Goal: Information Seeking & Learning: Learn about a topic

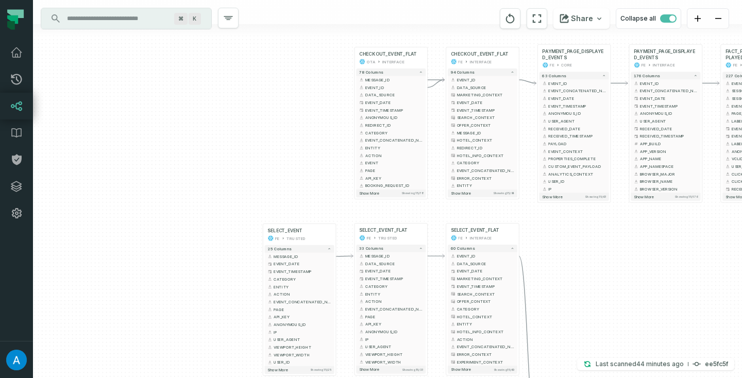
drag, startPoint x: 187, startPoint y: 226, endPoint x: 72, endPoint y: 163, distance: 130.7
click at [72, 163] on div "+ SELECT_EVENT FE TRUSTED + 25 columns + MESSAGE_ID - + EVENT_DATE + + EVENT_TI…" at bounding box center [387, 189] width 709 height 378
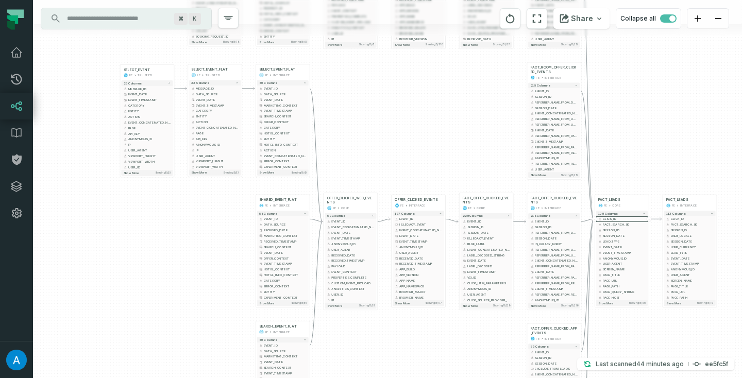
drag, startPoint x: 203, startPoint y: 333, endPoint x: 195, endPoint y: 236, distance: 97.7
click at [195, 236] on div "+ SELECT_EVENT FE TRUSTED + 25 columns + MESSAGE_ID - + EVENT_DATE + + EVENT_TI…" at bounding box center [387, 189] width 709 height 378
click at [408, 303] on span "Show more" at bounding box center [402, 303] width 15 height 4
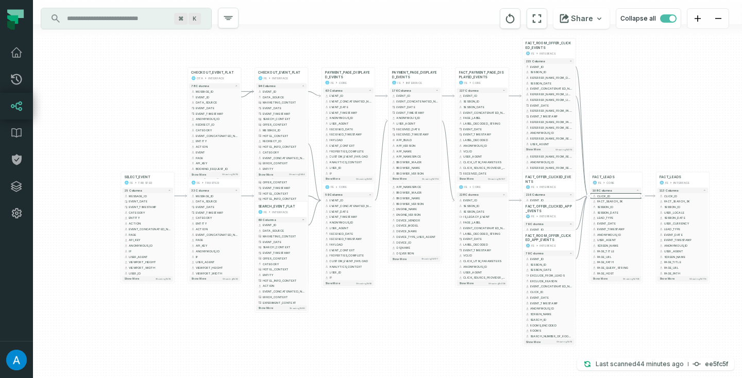
drag, startPoint x: 396, startPoint y: 131, endPoint x: 393, endPoint y: 6, distance: 125.8
click at [393, 6] on div "+ SELECT_EVENT FE TRUSTED + 25 columns + MESSAGE_ID - + EVENT_DATE + + EVENT_TI…" at bounding box center [387, 189] width 709 height 378
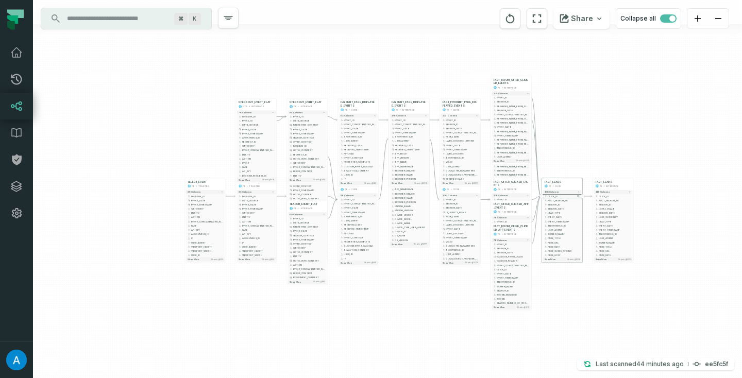
click at [557, 196] on span "CLICK_ID" at bounding box center [564, 196] width 32 height 3
click at [553, 196] on span "CLICK_ID" at bounding box center [564, 196] width 32 height 3
click at [550, 196] on span "CLICK_ID" at bounding box center [564, 196] width 32 height 3
click at [553, 196] on span "CLICK_ID" at bounding box center [564, 196] width 32 height 3
click at [564, 196] on span "CLICK_ID" at bounding box center [564, 196] width 32 height 3
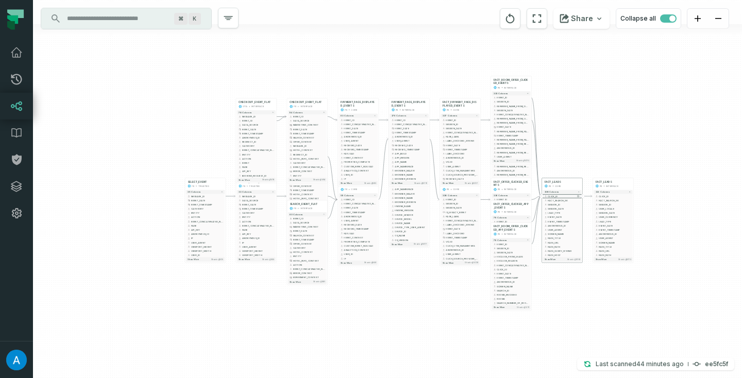
click at [564, 196] on span "CLICK_ID" at bounding box center [564, 196] width 32 height 3
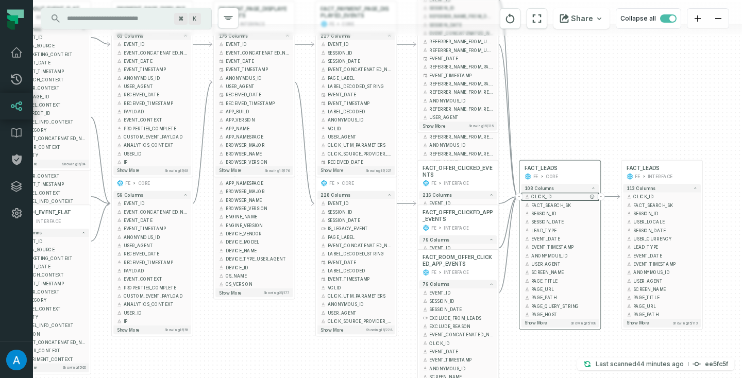
click at [562, 196] on span "CLICK_ID" at bounding box center [563, 197] width 64 height 6
click at [541, 16] on icon "reset" at bounding box center [536, 18] width 11 height 12
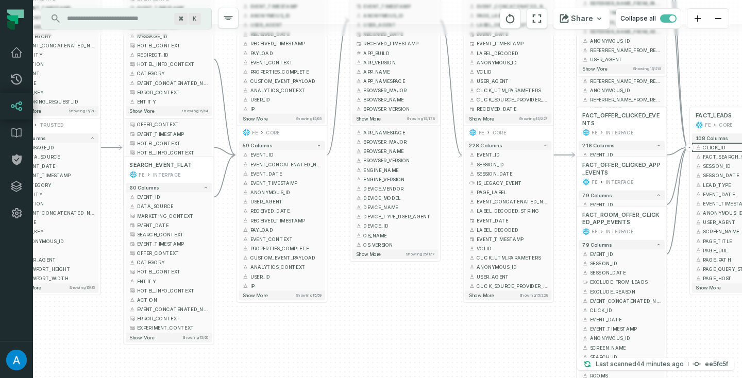
click at [395, 311] on div "+ SELECT_EVENT FE TRUSTED + 25 columns + MESSAGE_ID - + EVENT_DATE + + EVENT_TI…" at bounding box center [387, 189] width 709 height 378
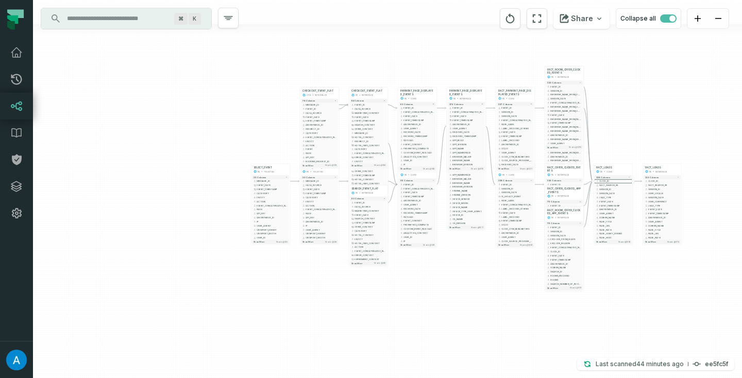
drag, startPoint x: 506, startPoint y: 255, endPoint x: 486, endPoint y: 325, distance: 72.8
click at [486, 325] on div "+ SELECT_EVENT FE TRUSTED + 25 columns + MESSAGE_ID - + EVENT_DATE + + EVENT_TI…" at bounding box center [387, 189] width 709 height 378
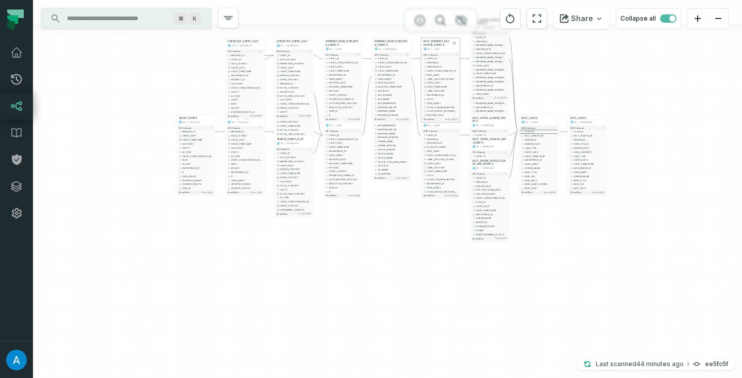
drag, startPoint x: 499, startPoint y: 108, endPoint x: 432, endPoint y: 46, distance: 90.8
click at [432, 46] on span "FACT_PAYMENT_PAGE_DISPLAYED_EVENTS" at bounding box center [441, 43] width 34 height 7
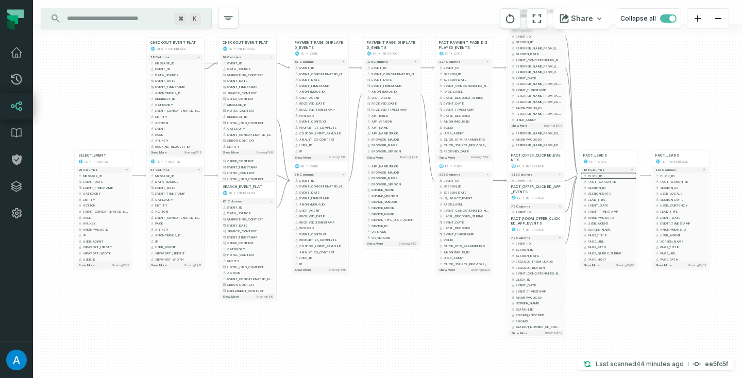
drag, startPoint x: 355, startPoint y: 251, endPoint x: 355, endPoint y: 328, distance: 76.3
click at [355, 328] on div "+ SELECT_EVENT FE TRUSTED + 25 columns + MESSAGE_ID - + EVENT_DATE + + EVENT_TI…" at bounding box center [387, 189] width 709 height 378
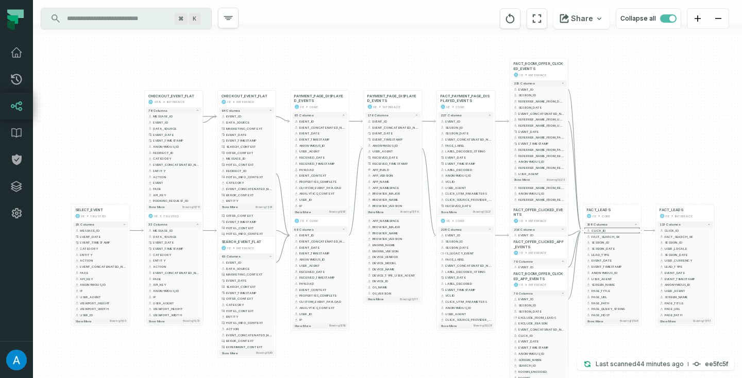
drag, startPoint x: 451, startPoint y: 329, endPoint x: 451, endPoint y: 371, distance: 41.7
click at [451, 371] on div "+ SELECT_EVENT FE TRUSTED + 25 columns + MESSAGE_ID - + EVENT_DATE + + EVENT_TI…" at bounding box center [387, 189] width 709 height 378
click at [344, 75] on icon "button" at bounding box center [340, 73] width 10 height 9
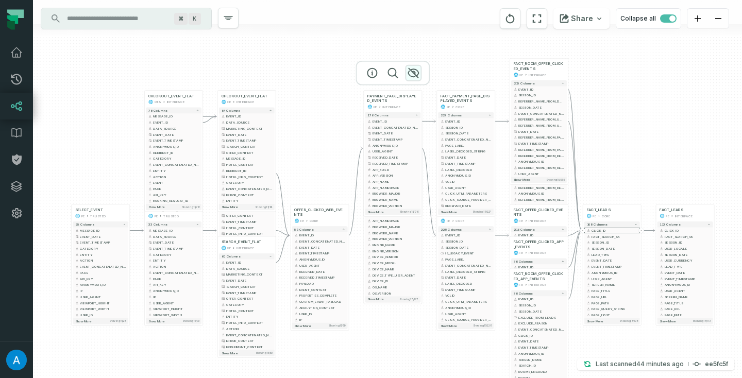
click at [414, 75] on icon "button" at bounding box center [413, 73] width 12 height 12
click at [391, 300] on button "Show more Showing 25 / 177" at bounding box center [393, 299] width 56 height 6
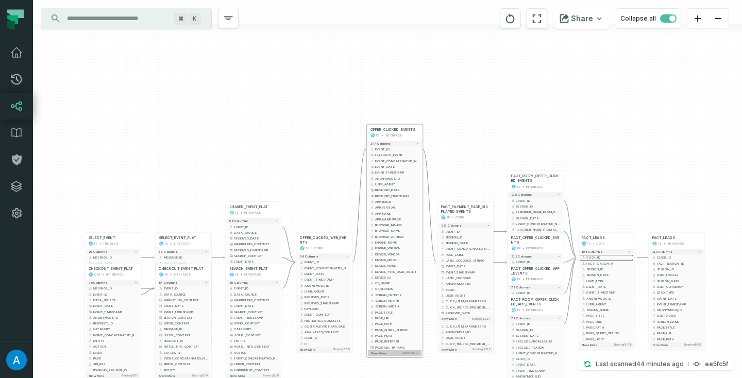
click at [392, 355] on button "Show more Showing 35 / 177" at bounding box center [395, 353] width 54 height 6
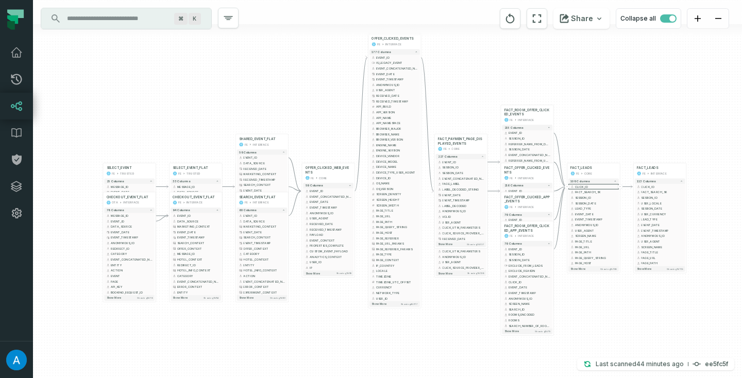
drag, startPoint x: 454, startPoint y: 187, endPoint x: 454, endPoint y: 44, distance: 142.7
click at [454, 44] on div "+ SELECT_EVENT FE TRUSTED + 25 columns + MESSAGE_ID - + EVENT_DATE + + EVENT_TI…" at bounding box center [387, 189] width 709 height 378
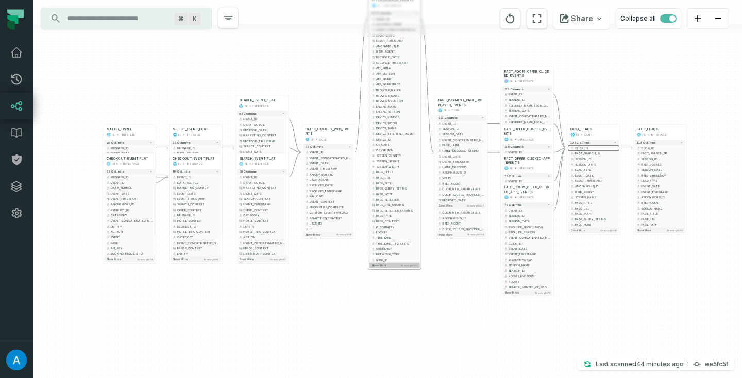
click at [387, 266] on button "Show more Showing 45 / 177" at bounding box center [394, 266] width 51 height 6
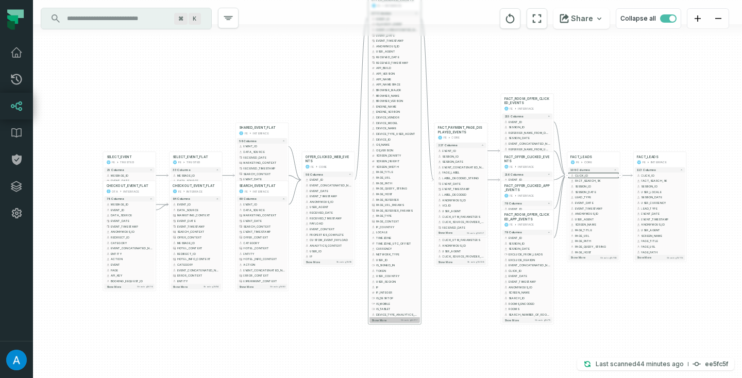
click at [382, 319] on span "Show more" at bounding box center [379, 320] width 15 height 4
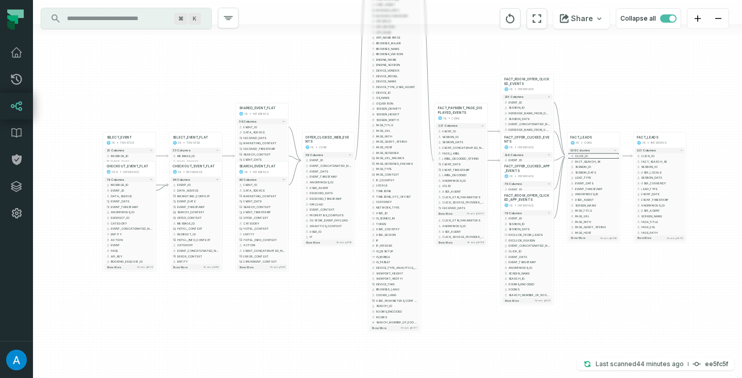
drag, startPoint x: 446, startPoint y: 321, endPoint x: 444, endPoint y: 170, distance: 150.5
click at [444, 172] on div "+ SELECT_EVENT FE TRUSTED + 25 columns + MESSAGE_ID - + EVENT_DATE + + EVENT_TI…" at bounding box center [387, 189] width 709 height 378
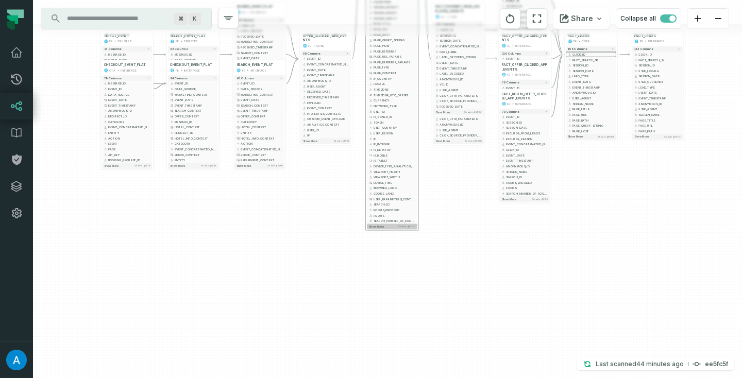
click at [388, 228] on button "Show more Showing 65 / 177" at bounding box center [392, 227] width 51 height 6
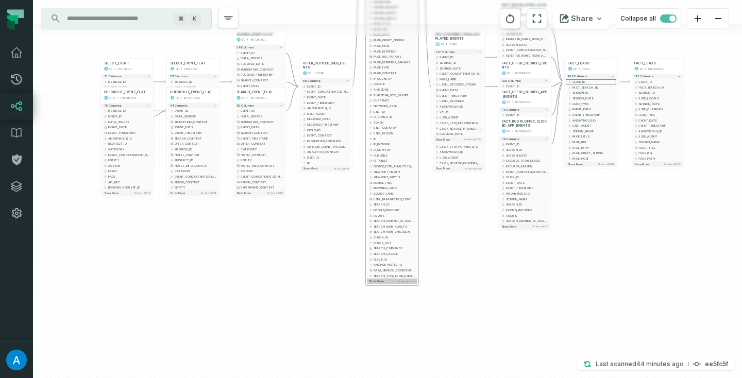
click at [385, 283] on button "Show more Showing 75 / 177" at bounding box center [392, 282] width 51 height 6
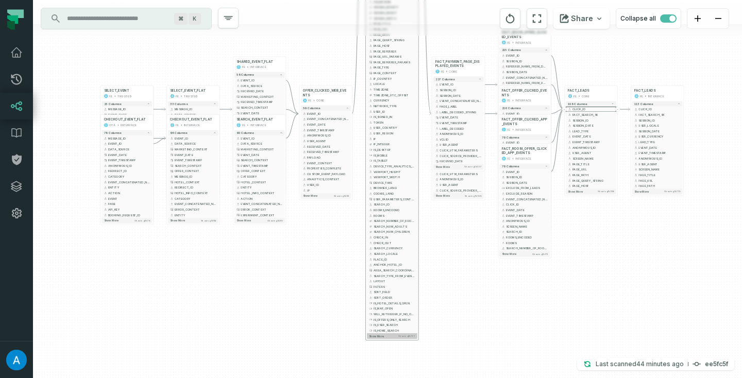
click at [384, 338] on button "Show more Showing 85 / 177" at bounding box center [392, 336] width 51 height 6
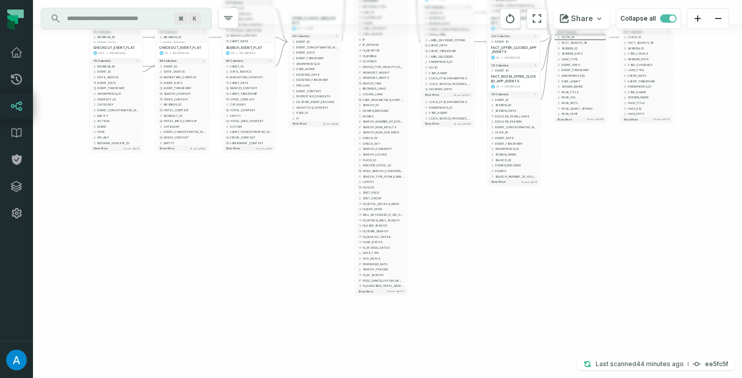
drag, startPoint x: 438, startPoint y: 332, endPoint x: 426, endPoint y: 222, distance: 111.4
click at [426, 222] on div "+ SELECT_EVENT FE TRUSTED + 25 columns + MESSAGE_ID - + EVENT_DATE + + EVENT_TI…" at bounding box center [387, 189] width 709 height 378
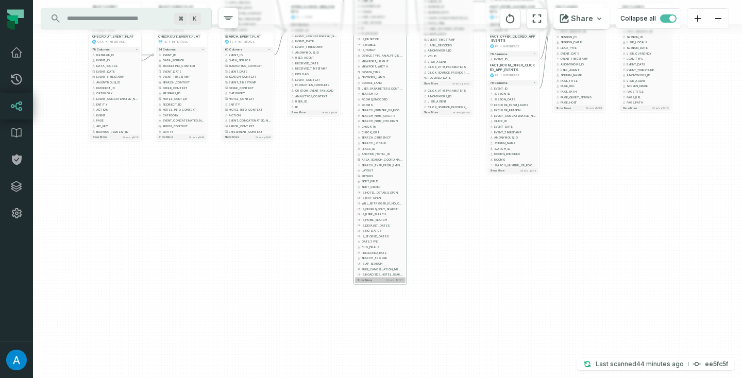
click at [368, 282] on button "Show more Showing 95 / 177" at bounding box center [380, 280] width 51 height 6
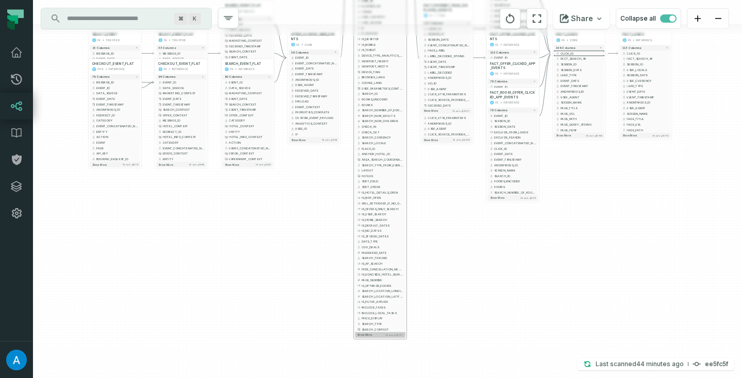
click at [369, 333] on span "Show more" at bounding box center [364, 335] width 15 height 4
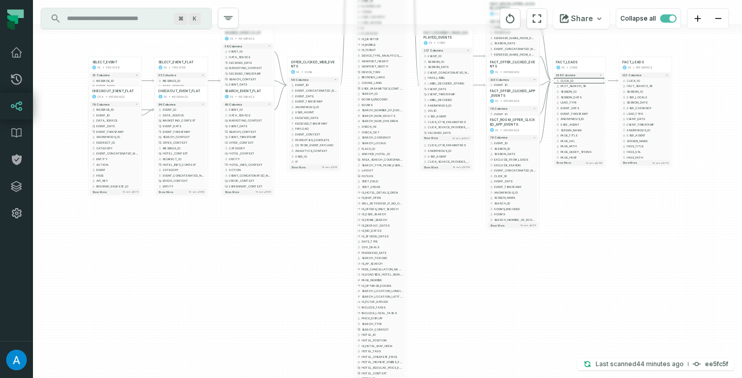
drag, startPoint x: 444, startPoint y: 325, endPoint x: 441, endPoint y: 234, distance: 90.7
click at [441, 234] on div "+ SELECT_EVENT FE TRUSTED + 25 columns + MESSAGE_ID - + EVENT_DATE + + EVENT_TI…" at bounding box center [387, 189] width 709 height 378
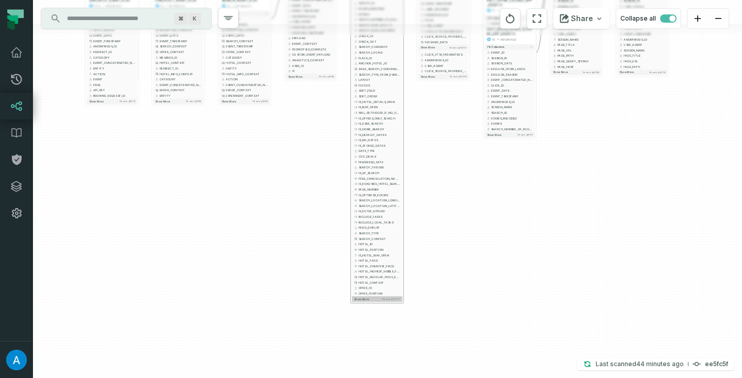
click at [369, 300] on button "Show more Showing 115 / 177" at bounding box center [377, 299] width 51 height 6
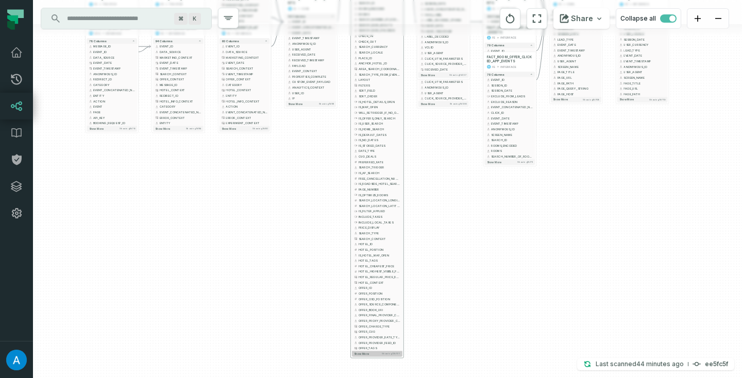
click at [368, 352] on span "Show more" at bounding box center [361, 354] width 15 height 4
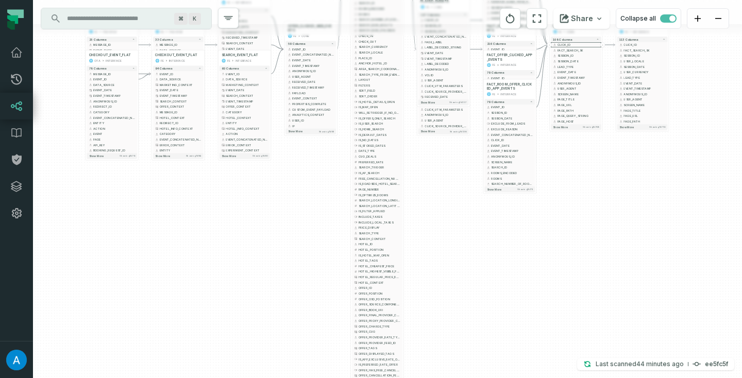
drag, startPoint x: 440, startPoint y: 321, endPoint x: 433, endPoint y: 179, distance: 141.9
click at [433, 179] on div "+ SELECT_EVENT FE TRUSTED + 25 columns + MESSAGE_ID - + EVENT_DATE + + EVENT_TI…" at bounding box center [387, 189] width 709 height 378
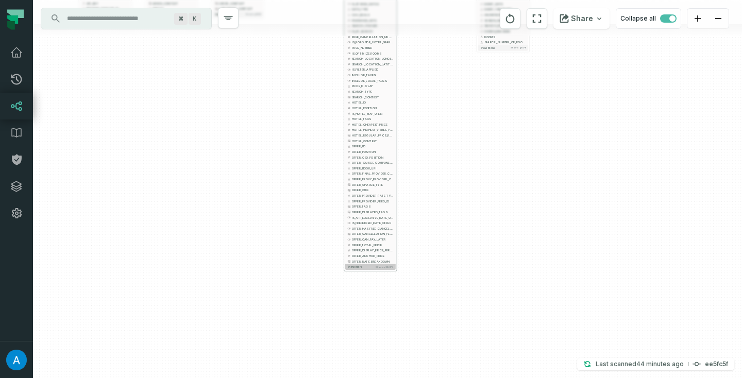
click at [358, 269] on button "Show more Showing 135 / 177" at bounding box center [370, 267] width 51 height 6
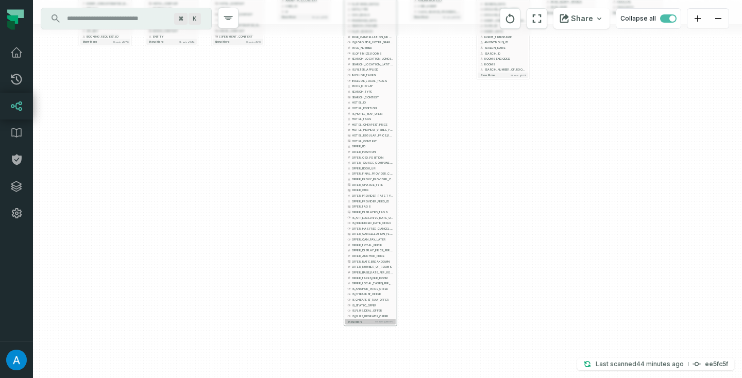
click at [364, 323] on button "Show more Showing 145 / 177" at bounding box center [370, 322] width 51 height 6
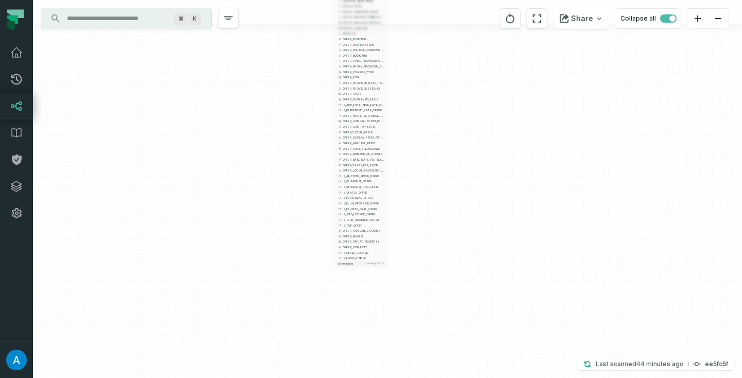
drag, startPoint x: 440, startPoint y: 309, endPoint x: 431, endPoint y: 196, distance: 113.2
click at [431, 196] on div "+ SELECT_EVENT FE TRUSTED + 25 columns + MESSAGE_ID - + EVENT_DATE + + EVENT_TI…" at bounding box center [387, 189] width 709 height 378
click at [354, 264] on button "Show more Showing 155 / 177" at bounding box center [361, 264] width 51 height 6
click at [346, 319] on span "Show more" at bounding box center [345, 319] width 15 height 4
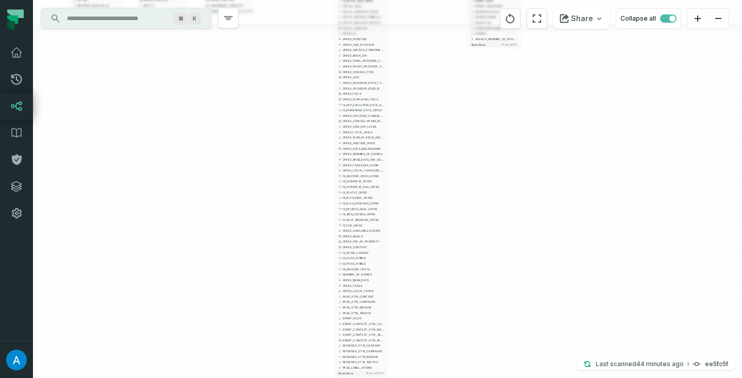
drag, startPoint x: 419, startPoint y: 305, endPoint x: 419, endPoint y: 222, distance: 83.0
click at [419, 222] on div "+ SELECT_EVENT FE TRUSTED + 25 columns + MESSAGE_ID - + EVENT_DATE + + EVENT_TI…" at bounding box center [387, 189] width 709 height 378
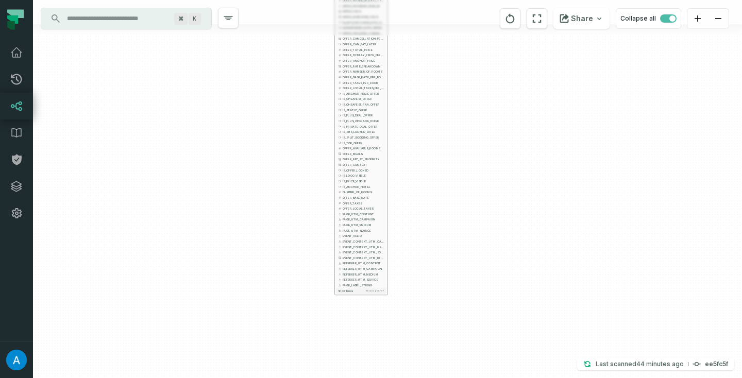
click at [346, 292] on span "Show more" at bounding box center [345, 291] width 15 height 4
drag, startPoint x: 457, startPoint y: 293, endPoint x: 449, endPoint y: 340, distance: 47.1
click at [449, 340] on div "+ SELECT_EVENT FE TRUSTED + 25 columns + MESSAGE_ID - + EVENT_DATE + + EVENT_TI…" at bounding box center [387, 189] width 709 height 378
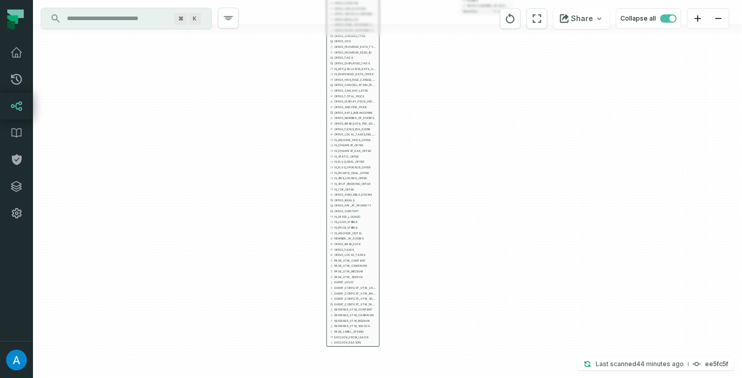
drag, startPoint x: 430, startPoint y: 202, endPoint x: 426, endPoint y: 310, distance: 108.3
click at [426, 310] on div "+ SELECT_EVENT FE TRUSTED + 25 columns + MESSAGE_ID - + EVENT_DATE + + EVENT_TI…" at bounding box center [387, 189] width 709 height 378
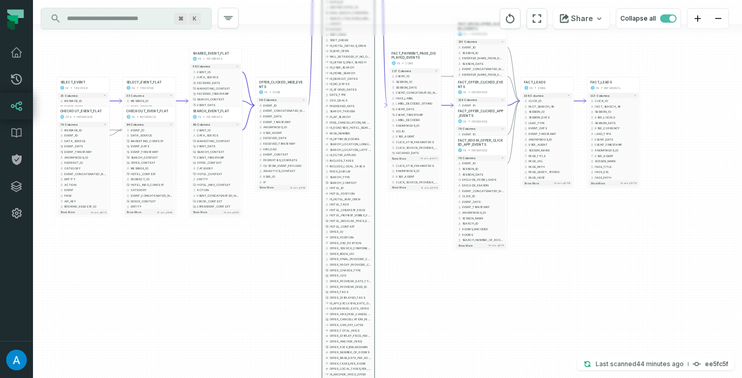
drag, startPoint x: 426, startPoint y: 213, endPoint x: 425, endPoint y: 347, distance: 133.5
click at [425, 347] on div "+ SELECT_EVENT FE TRUSTED + 25 columns + MESSAGE_ID - + EVENT_DATE + + EVENT_TI…" at bounding box center [387, 189] width 709 height 378
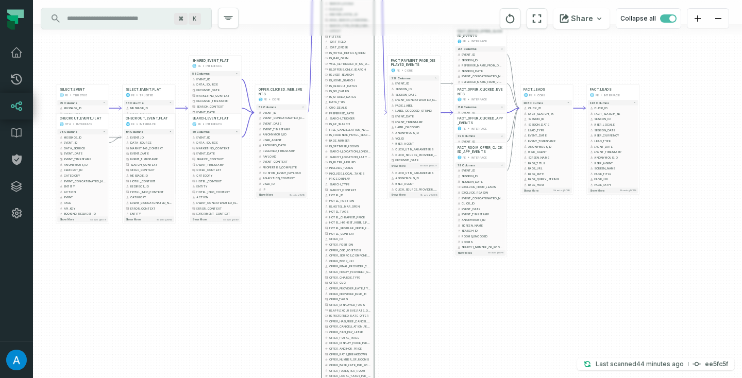
drag, startPoint x: 417, startPoint y: 308, endPoint x: 415, endPoint y: 403, distance: 95.9
click at [415, 378] on html "Pull Requests Dashboard Lineage Data Catalog Policies Integrations Settings Ade…" at bounding box center [371, 189] width 742 height 378
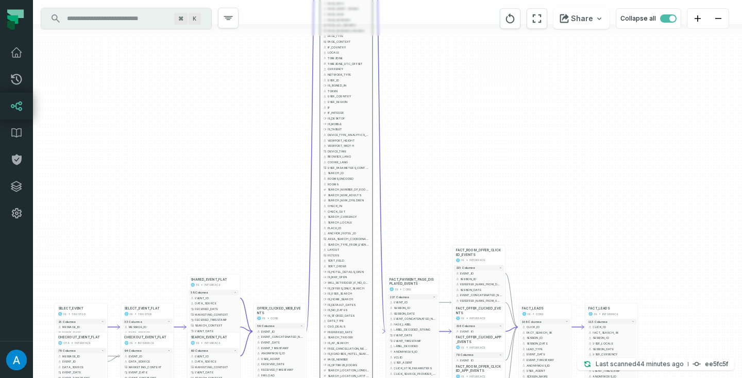
drag, startPoint x: 423, startPoint y: 88, endPoint x: 423, endPoint y: 242, distance: 154.1
click at [423, 242] on div "+ SELECT_EVENT FE TRUSTED + 25 columns + MESSAGE_ID - + EVENT_DATE + + EVENT_TI…" at bounding box center [387, 189] width 709 height 378
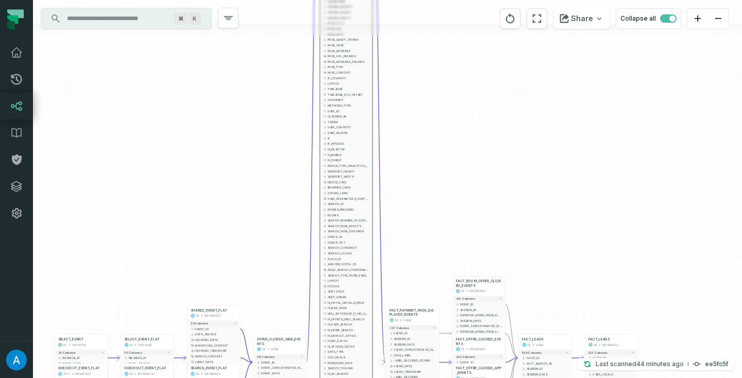
drag, startPoint x: 420, startPoint y: 162, endPoint x: 419, endPoint y: 272, distance: 109.8
click at [419, 271] on div "+ SELECT_EVENT FE TRUSTED + 25 columns + MESSAGE_ID - + EVENT_DATE + + EVENT_TI…" at bounding box center [387, 189] width 709 height 378
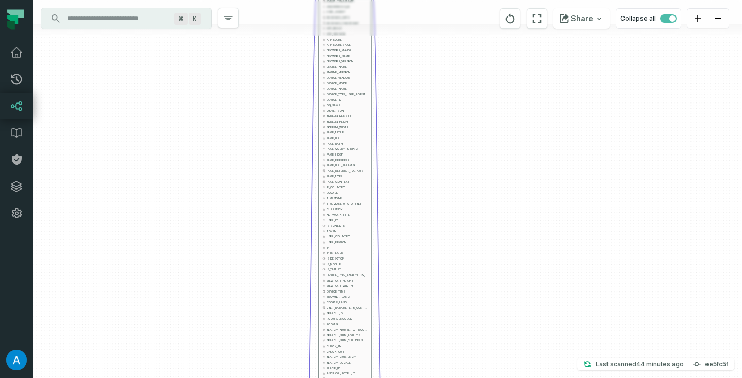
drag, startPoint x: 416, startPoint y: 184, endPoint x: 414, endPoint y: 296, distance: 112.4
click at [414, 294] on div "+ SELECT_EVENT FE TRUSTED + 25 columns + MESSAGE_ID - + EVENT_DATE + + EVENT_TI…" at bounding box center [387, 189] width 709 height 378
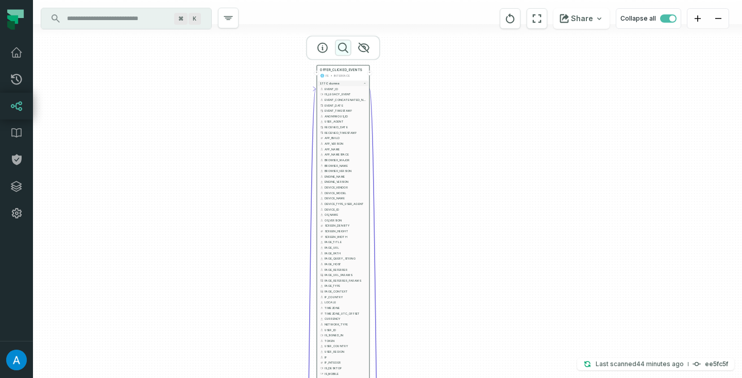
click at [344, 49] on icon "button" at bounding box center [343, 48] width 12 height 12
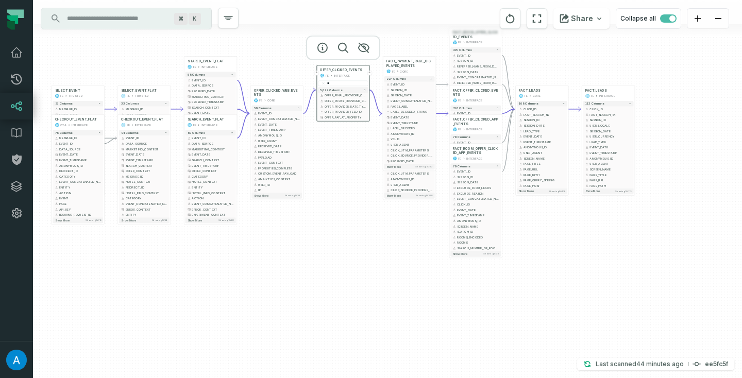
type input "*"
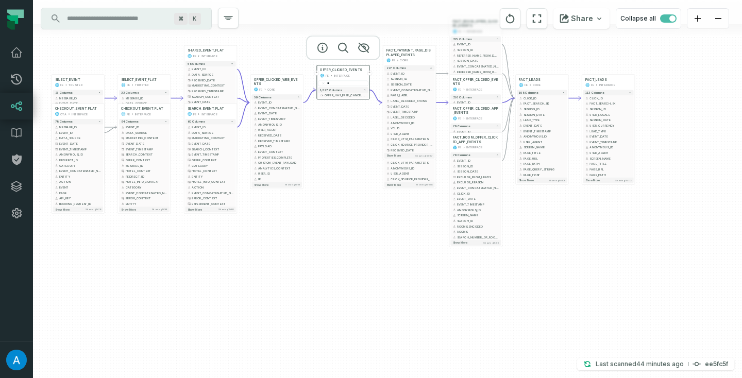
type input "*"
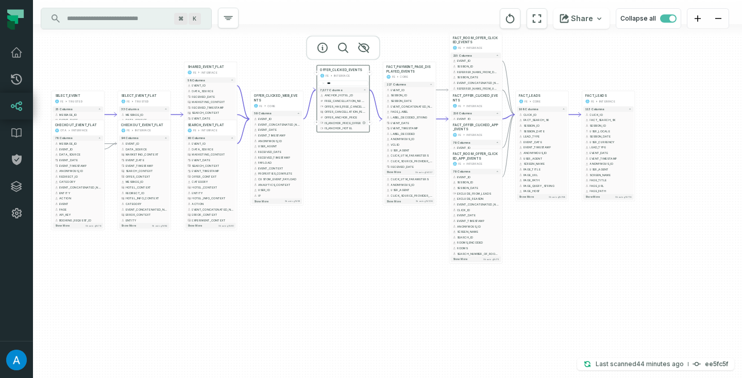
type input "***"
click at [330, 121] on span "IS_ANCHOR_PRICE_OFFER" at bounding box center [346, 123] width 42 height 4
click at [316, 123] on button "+" at bounding box center [316, 123] width 5 height 5
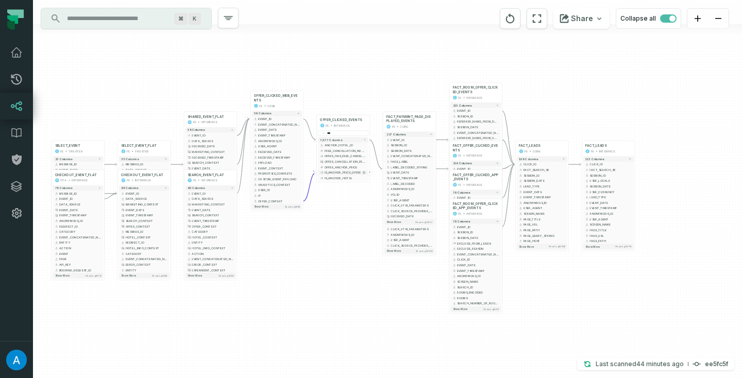
click at [341, 172] on span "IS_ANCHOR_PRICE_OFFER" at bounding box center [346, 173] width 42 height 4
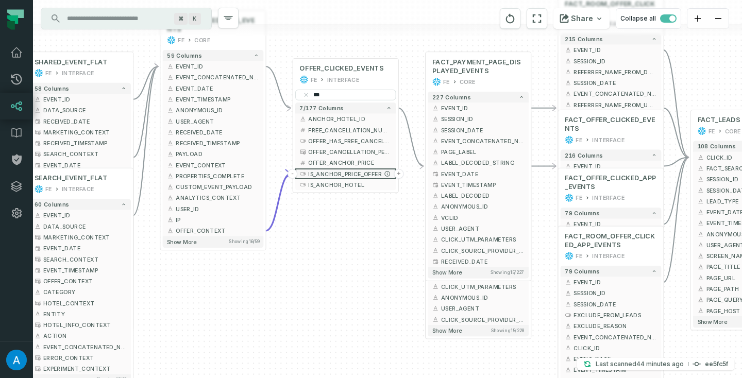
click at [301, 174] on icon "button" at bounding box center [302, 174] width 7 height 7
click at [386, 172] on icon "button" at bounding box center [387, 174] width 5 height 5
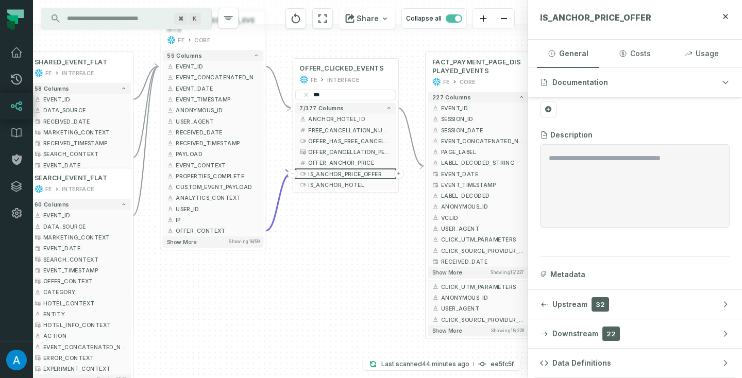
scroll to position [26, 0]
click at [629, 329] on button "Downstream 22" at bounding box center [635, 333] width 214 height 29
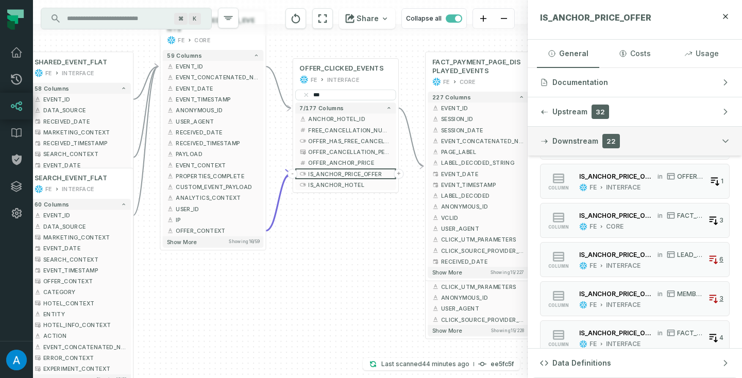
scroll to position [742, 0]
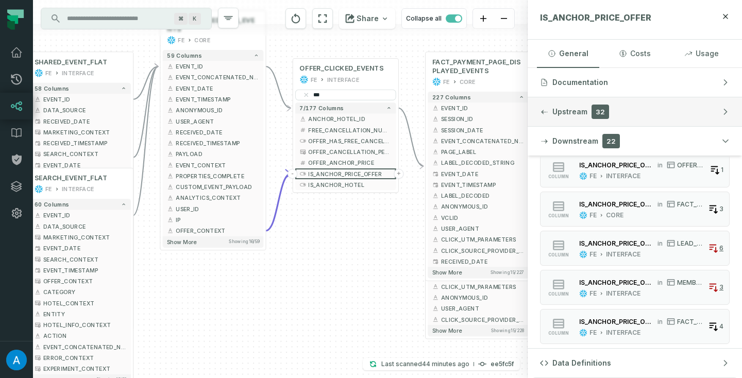
click at [575, 120] on button "Upstream 32" at bounding box center [635, 111] width 214 height 29
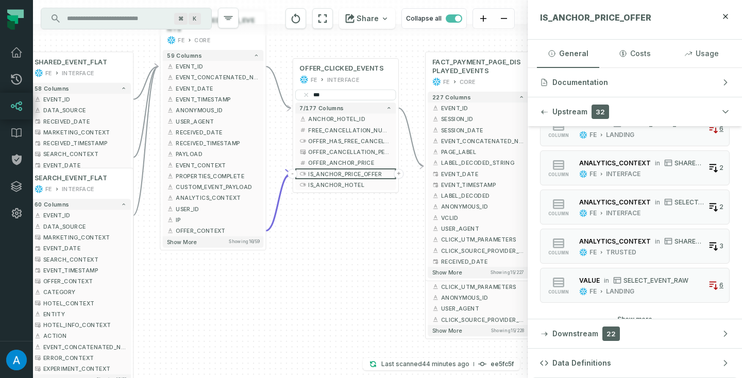
scroll to position [1096, 0]
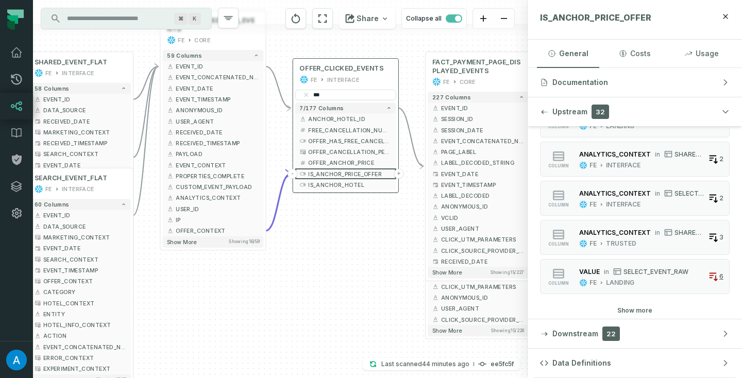
click at [308, 95] on icon "reset" at bounding box center [306, 95] width 5 height 5
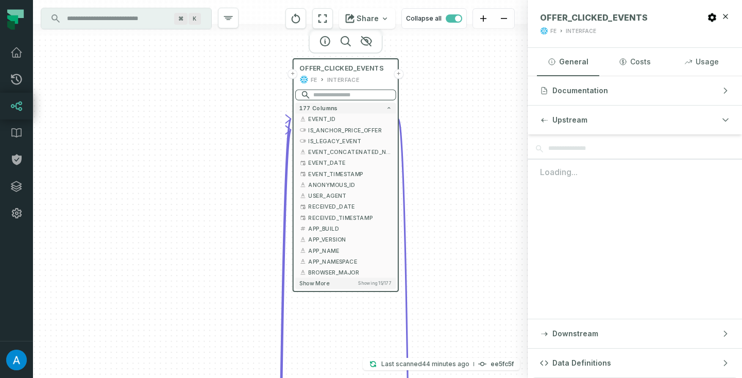
scroll to position [0, 0]
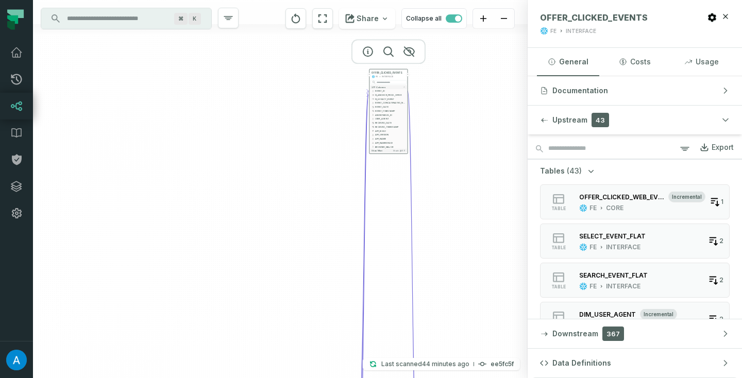
drag, startPoint x: 445, startPoint y: 198, endPoint x: 422, endPoint y: 103, distance: 97.6
click at [422, 104] on div "+ SELECT_EVENT FE TRUSTED + 25 columns + MESSAGE_ID - + EVENT_DATE + + EVENT_TI…" at bounding box center [280, 189] width 495 height 378
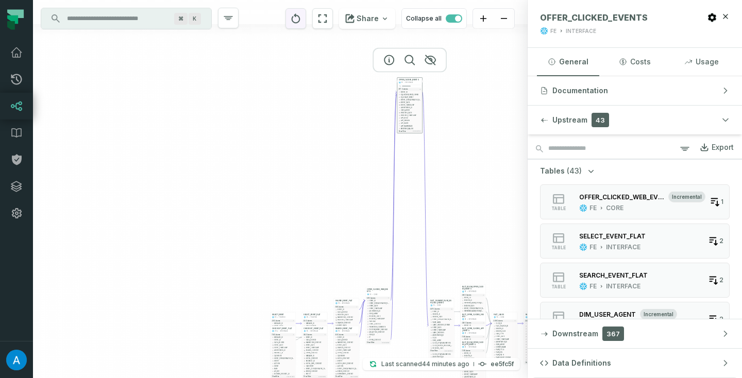
click at [300, 21] on icon "reset" at bounding box center [296, 18] width 9 height 10
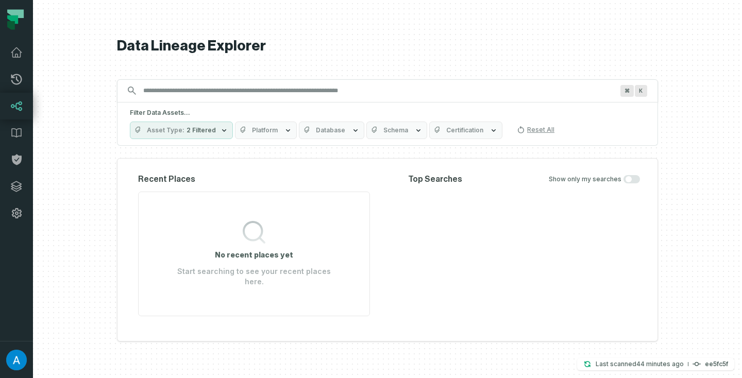
scroll to position [0, 8]
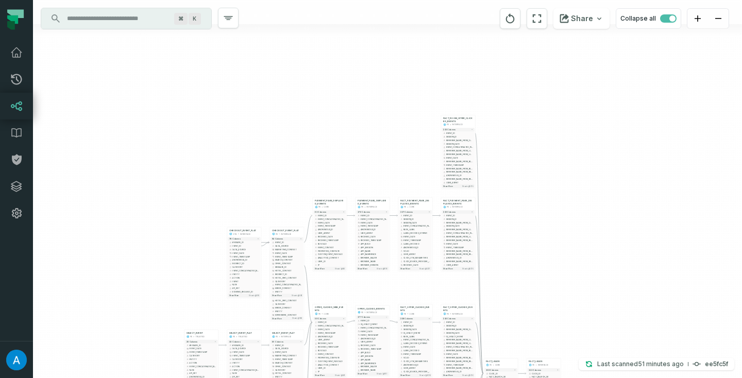
drag, startPoint x: 542, startPoint y: 164, endPoint x: 526, endPoint y: 59, distance: 106.3
click at [526, 59] on div "+ SELECT_EVENT FE TRUSTED + 25 columns + MESSAGE_ID - + EVENT_DATE + + EVENT_TI…" at bounding box center [387, 189] width 709 height 378
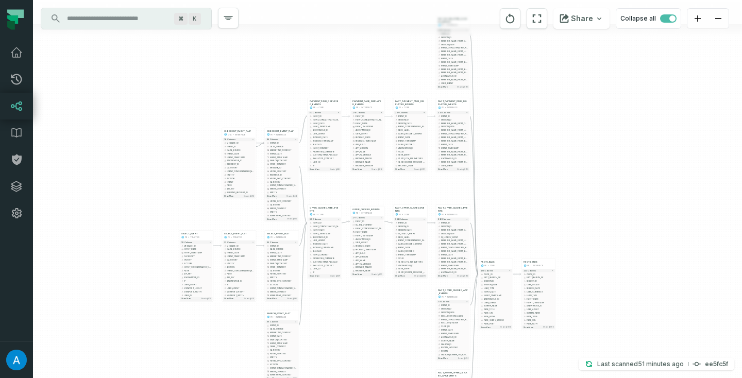
drag, startPoint x: 534, startPoint y: 204, endPoint x: 531, endPoint y: 93, distance: 110.3
click at [531, 95] on div "+ SELECT_EVENT FE TRUSTED + 25 columns + MESSAGE_ID - + EVENT_DATE + + EVENT_TI…" at bounding box center [387, 189] width 709 height 378
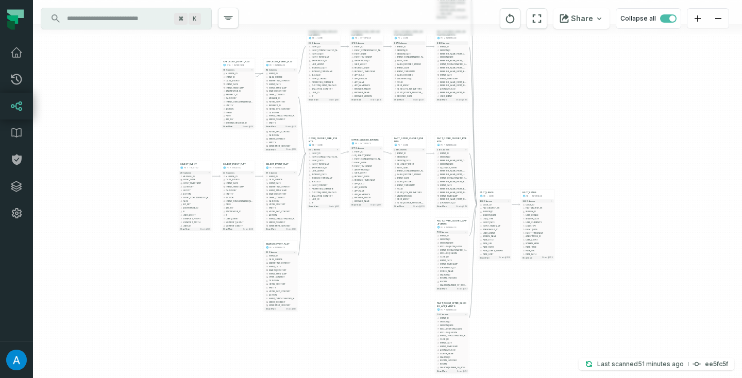
drag, startPoint x: 531, startPoint y: 93, endPoint x: 529, endPoint y: 42, distance: 51.6
click at [529, 44] on div "+ SELECT_EVENT FE TRUSTED + 25 columns + MESSAGE_ID - + EVENT_DATE + + EVENT_TI…" at bounding box center [387, 189] width 709 height 378
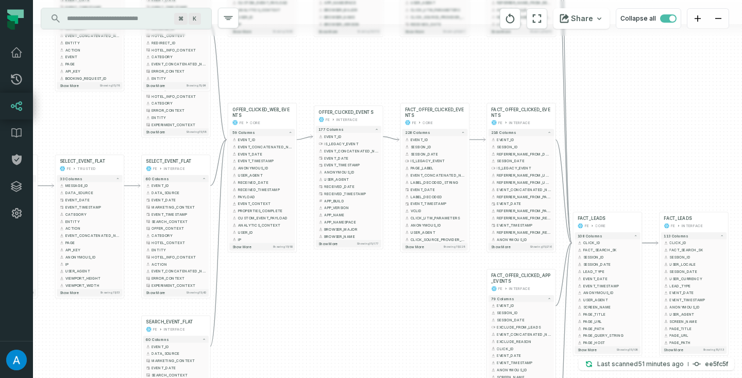
drag, startPoint x: 379, startPoint y: 197, endPoint x: 381, endPoint y: 275, distance: 77.3
click at [381, 275] on div "+ SELECT_EVENT FE TRUSTED + 25 columns + MESSAGE_ID - + EVENT_DATE + + EVENT_TI…" at bounding box center [387, 189] width 709 height 378
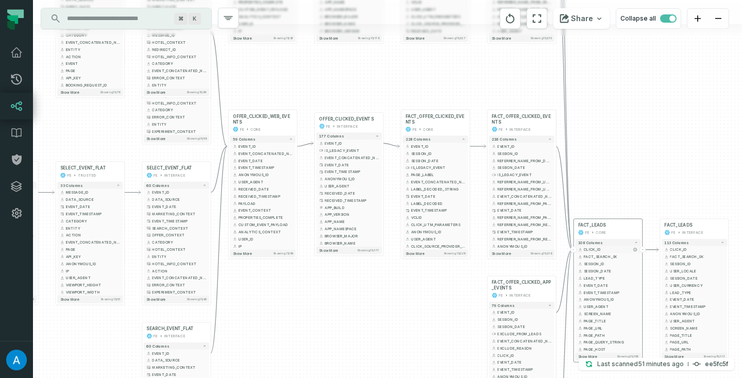
click at [596, 247] on span "CLICK_ID" at bounding box center [611, 249] width 54 height 5
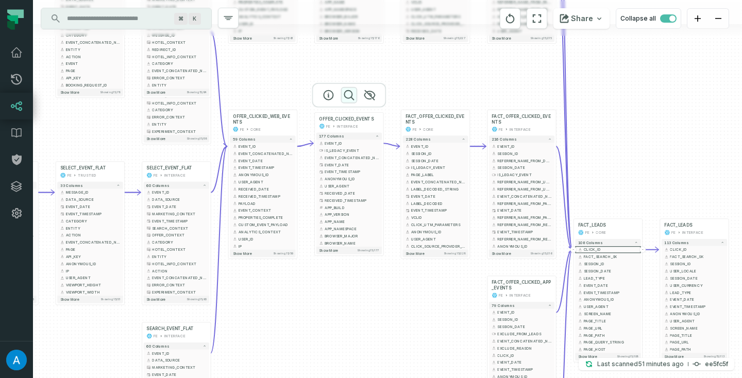
click at [349, 91] on icon "button" at bounding box center [349, 95] width 12 height 12
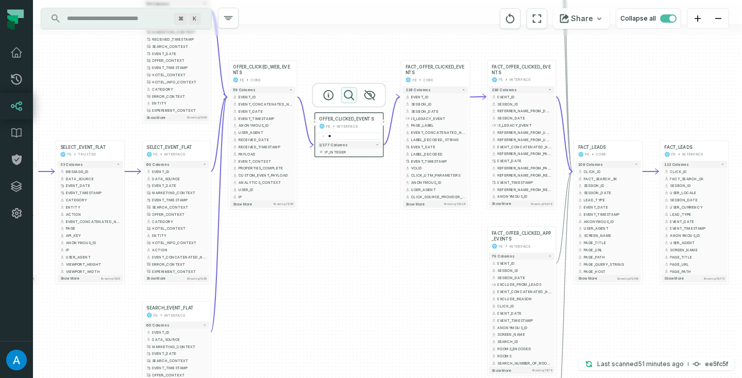
type input "*"
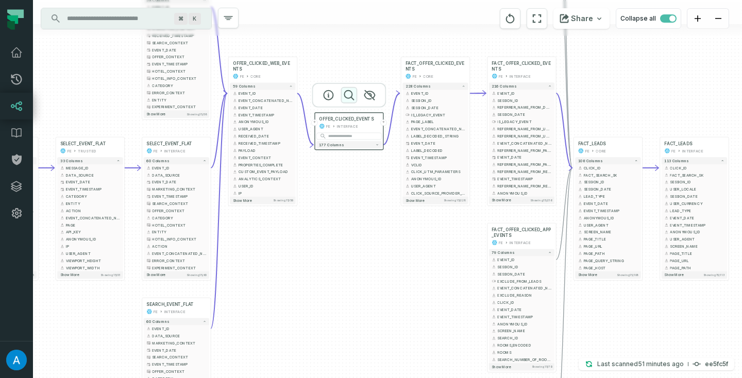
type input "*"
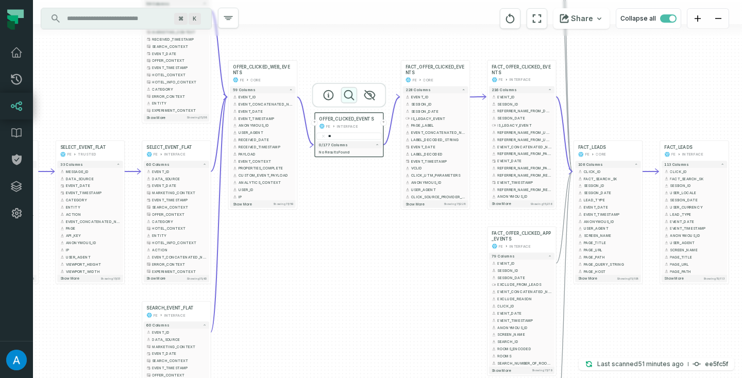
type input "*"
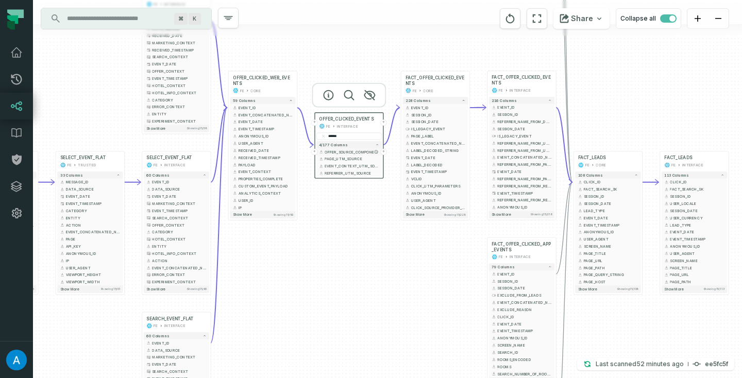
click at [351, 151] on span "OFFER_SOURCE_COMPONENT" at bounding box center [352, 151] width 54 height 5
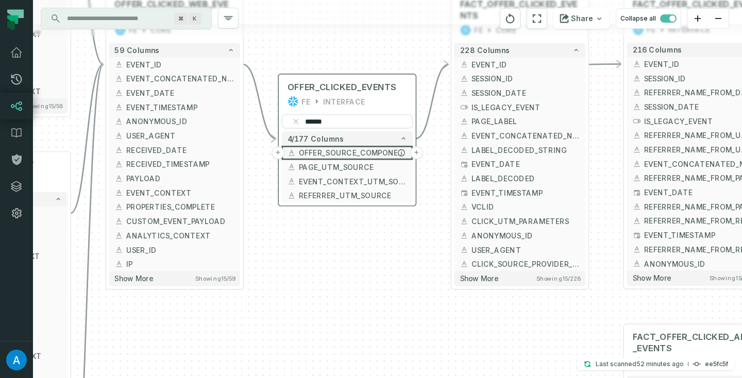
click at [351, 147] on span "OFFER_SOURCE_COMPONENT" at bounding box center [353, 152] width 108 height 11
click at [390, 154] on span "OFFER_SOURCE_COMPONENT" at bounding box center [353, 152] width 108 height 11
click at [339, 155] on span "OFFER_SOURCE_COMPONENT" at bounding box center [353, 152] width 108 height 11
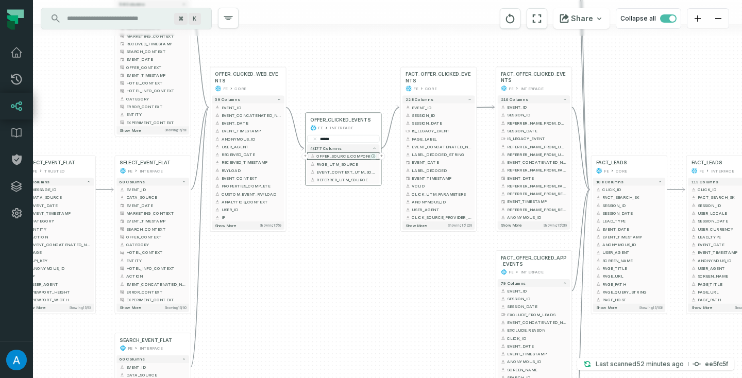
click at [373, 155] on icon "button" at bounding box center [374, 157] width 4 height 4
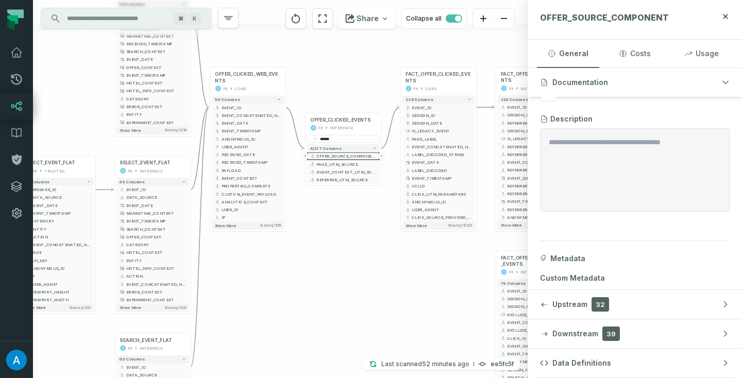
scroll to position [42, 0]
click at [612, 333] on span "39" at bounding box center [611, 334] width 18 height 14
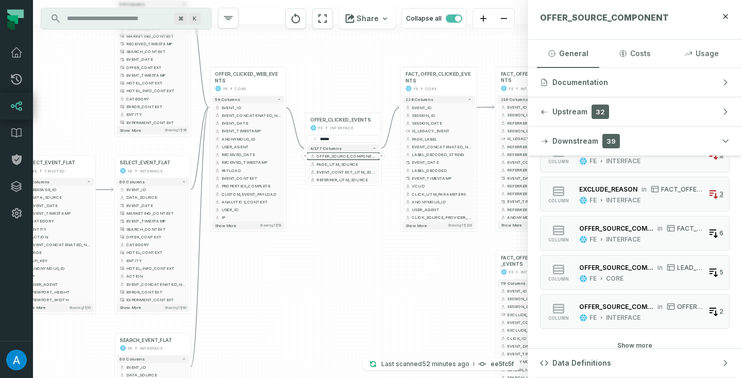
scroll to position [1096, 0]
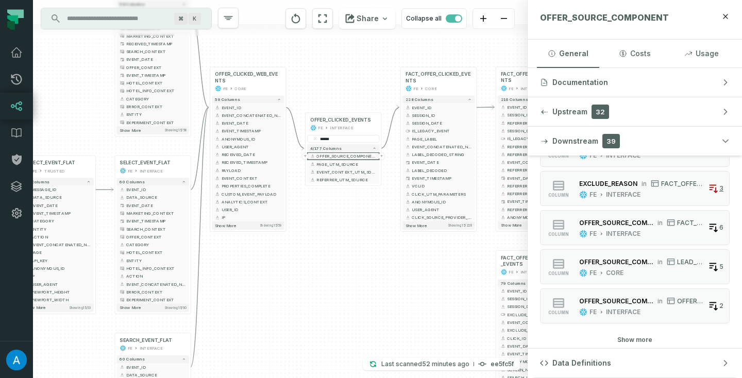
click at [633, 342] on button "Show more" at bounding box center [634, 340] width 35 height 8
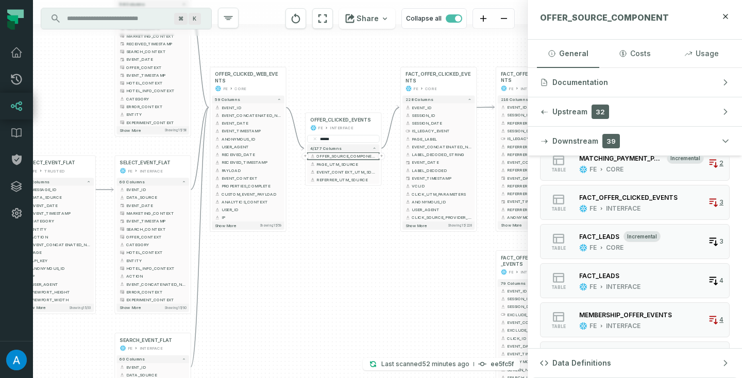
scroll to position [332, 0]
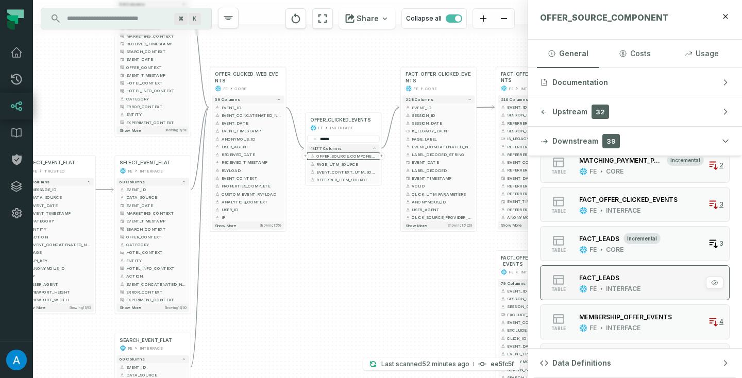
click at [624, 283] on div "FACT_LEADS FE INTERFACE" at bounding box center [610, 283] width 70 height 21
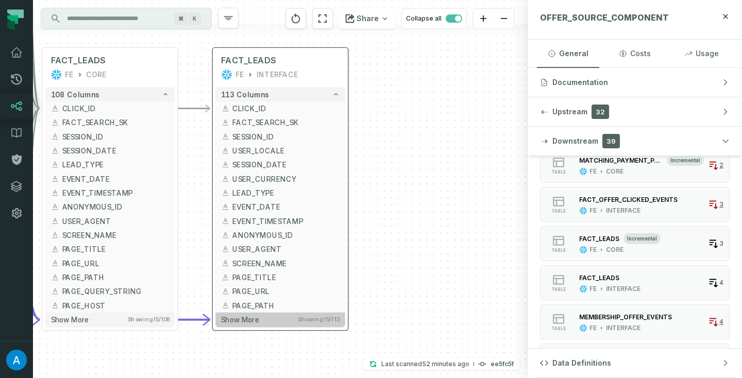
click at [258, 324] on span "Show more" at bounding box center [240, 319] width 38 height 9
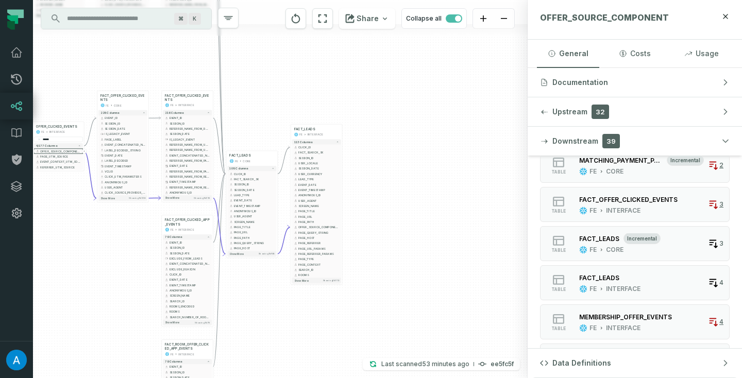
drag, startPoint x: 417, startPoint y: 188, endPoint x: 477, endPoint y: 200, distance: 61.0
click at [477, 200] on div "+ SELECT_EVENT FE TRUSTED + 25 columns + MESSAGE_ID - + EVENT_DATE + + EVENT_TI…" at bounding box center [280, 189] width 495 height 378
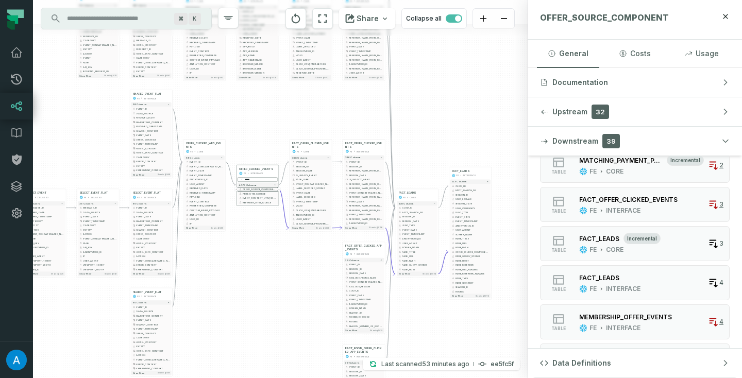
click at [255, 179] on input "******" at bounding box center [258, 179] width 40 height 5
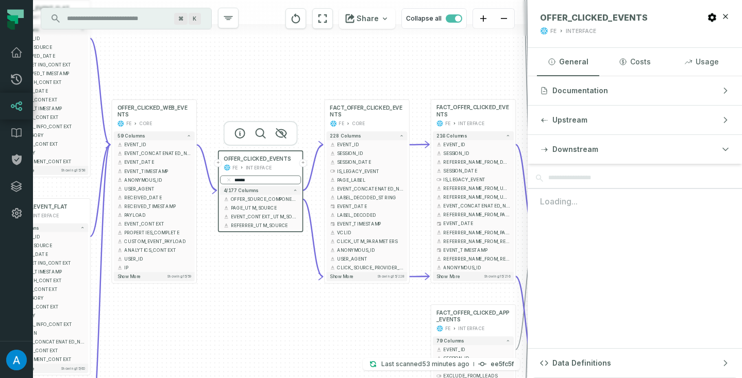
scroll to position [0, 0]
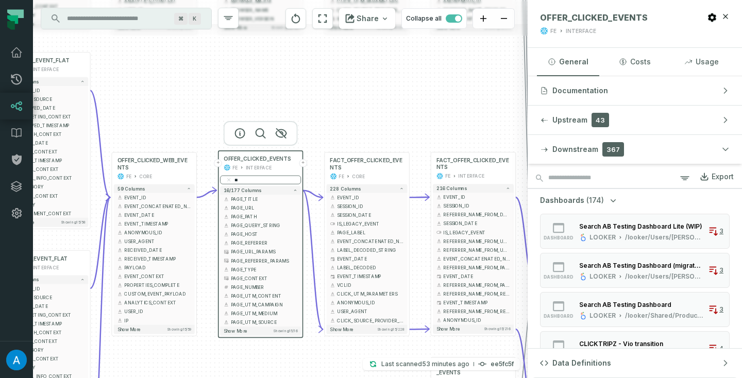
type input "*"
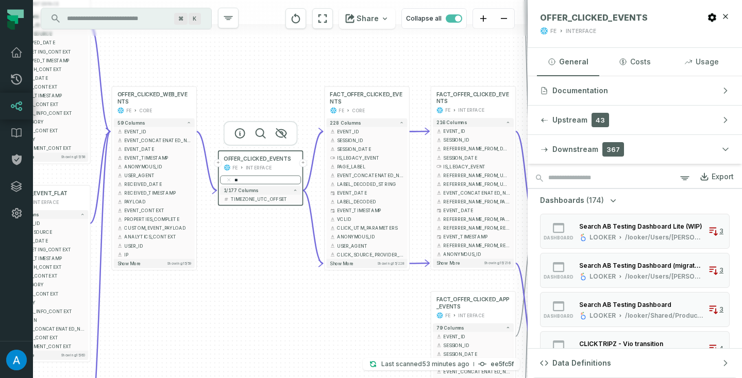
type input "*"
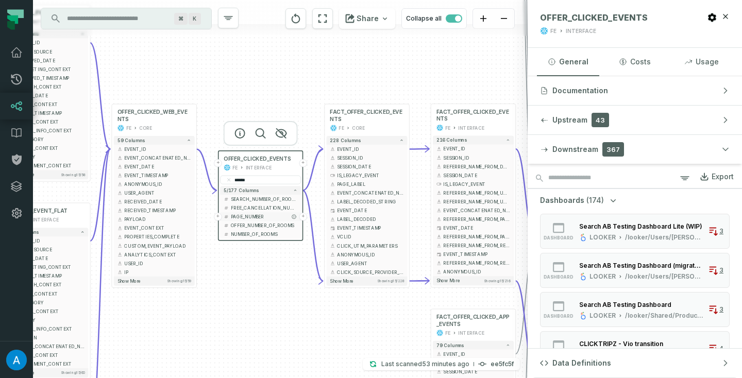
click at [244, 216] on span "PAGE_NUMBER" at bounding box center [264, 216] width 67 height 7
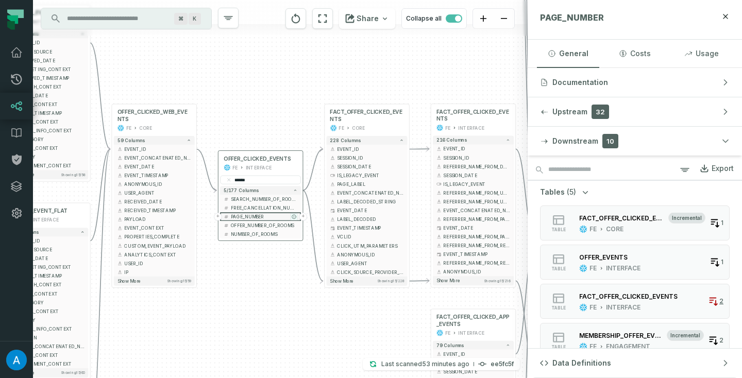
click at [293, 216] on icon "button" at bounding box center [294, 217] width 4 height 4
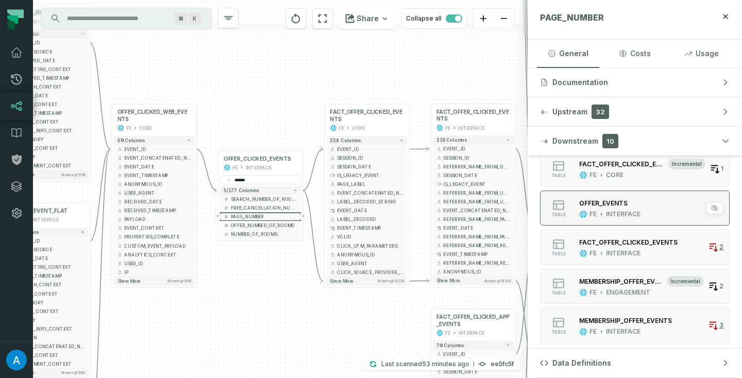
scroll to position [55, 0]
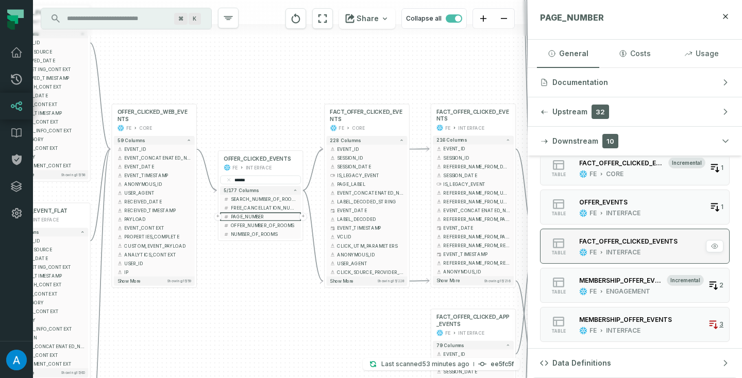
click at [660, 241] on div "FACT_OFFER_CLICKED_EVENTS" at bounding box center [628, 242] width 98 height 8
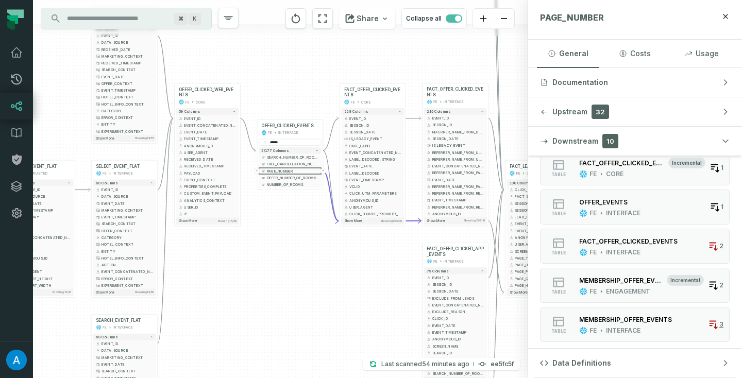
drag, startPoint x: 245, startPoint y: 255, endPoint x: 336, endPoint y: 255, distance: 91.2
click at [336, 255] on div "+ SELECT_EVENT FE TRUSTED + 25 columns + MESSAGE_ID - + EVENT_DATE + + EVENT_TI…" at bounding box center [280, 189] width 495 height 378
click at [300, 142] on input "******" at bounding box center [292, 142] width 63 height 7
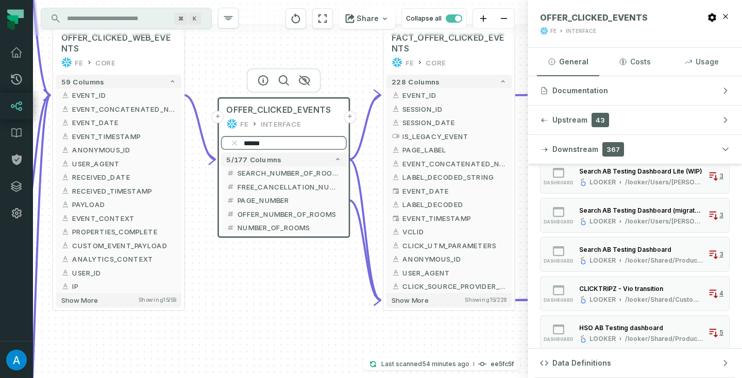
scroll to position [0, 0]
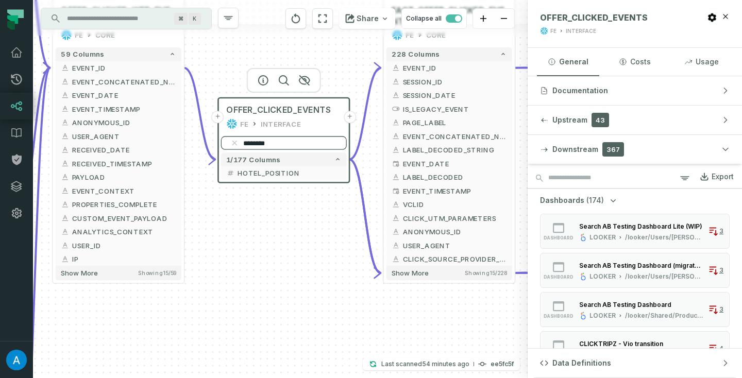
click at [287, 143] on input "********" at bounding box center [284, 143] width 126 height 14
type input "*"
type input "*****"
